Goal: Check status: Check status

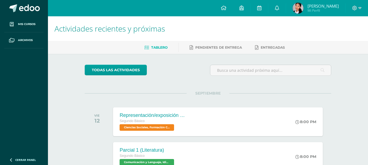
click at [316, 9] on span "Mi Perfil" at bounding box center [323, 10] width 31 height 5
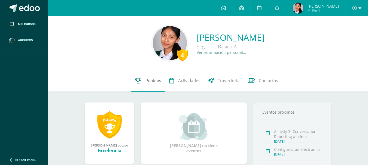
click at [155, 86] on link "Punteos" at bounding box center [148, 81] width 34 height 22
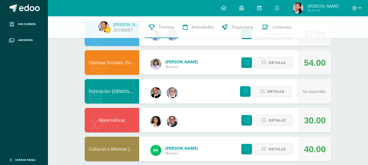
scroll to position [137, 0]
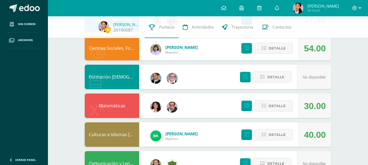
drag, startPoint x: 367, startPoint y: 64, endPoint x: 367, endPoint y: 69, distance: 5.2
click at [367, 69] on div "4 [PERSON_NAME] 20190087 Punteos Actividades Trayectoria Contactos Pendiente Un…" at bounding box center [208, 144] width 320 height 528
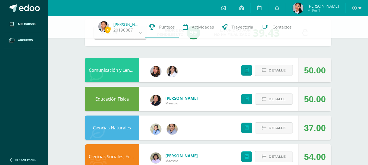
scroll to position [0, 0]
